Goal: Find specific page/section: Find specific page/section

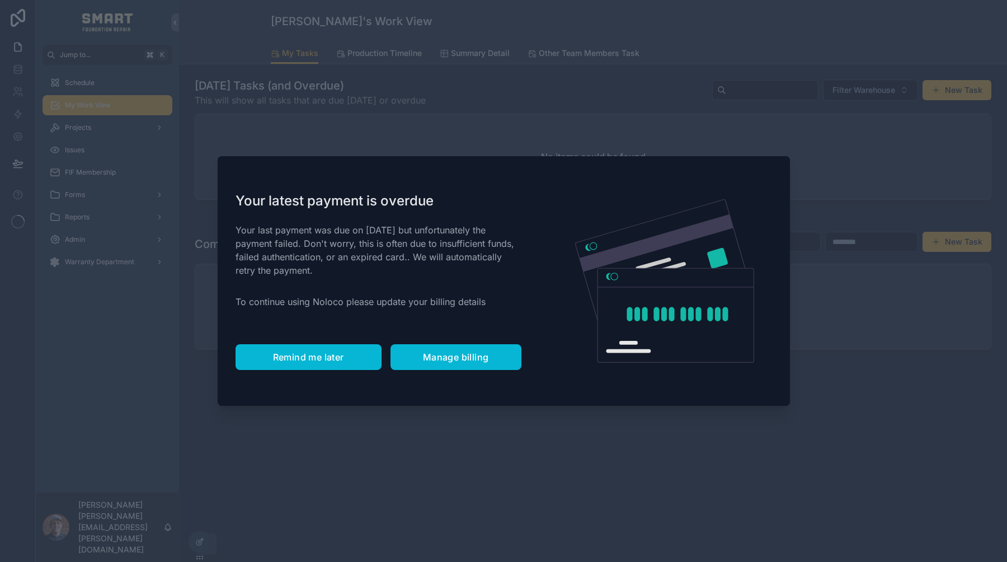
click at [308, 359] on span "Remind me later" at bounding box center [308, 356] width 71 height 11
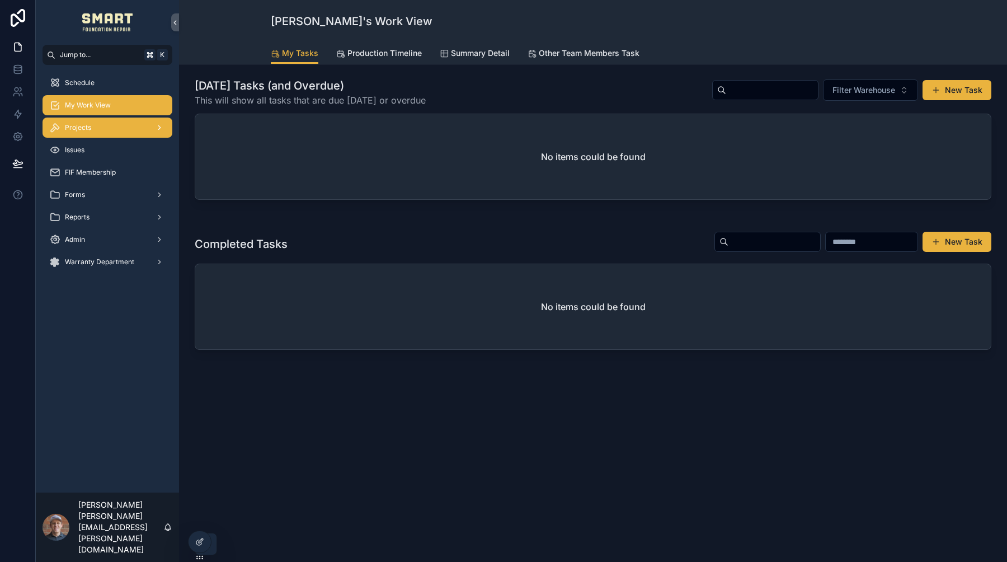
click at [80, 121] on div "Projects" at bounding box center [107, 128] width 116 height 18
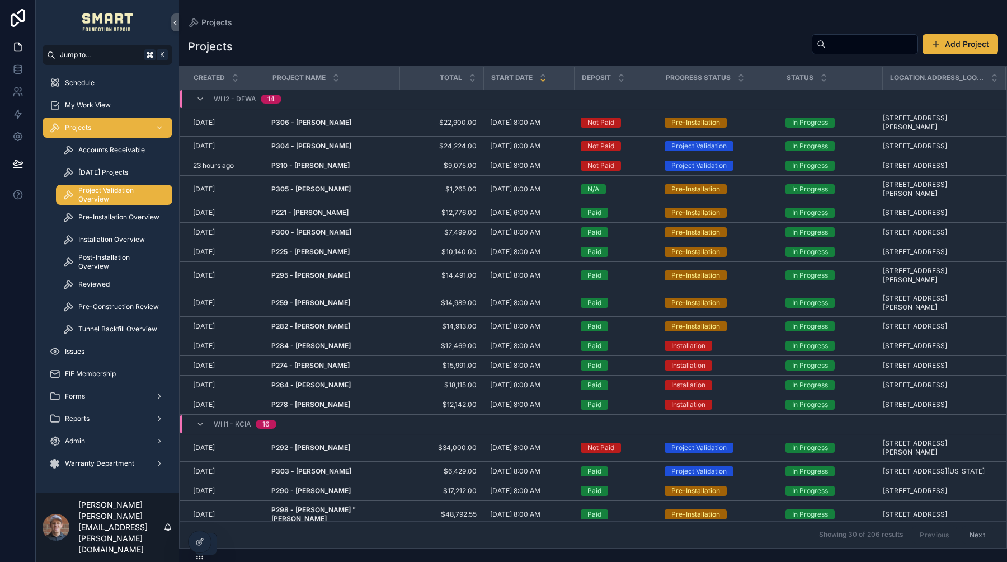
click at [115, 194] on span "Project Validation Overview" at bounding box center [119, 195] width 83 height 18
